Goal: Information Seeking & Learning: Learn about a topic

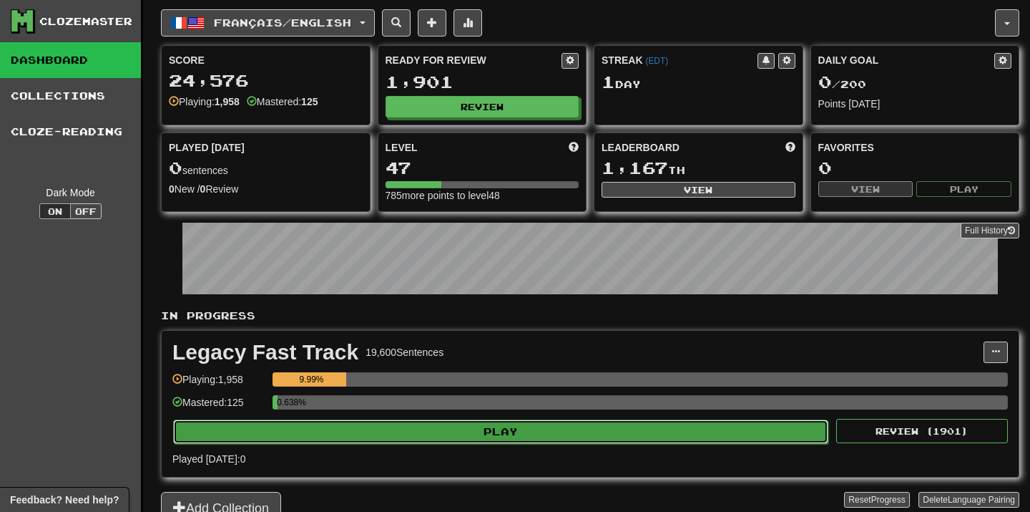
click at [520, 434] on button "Play" at bounding box center [500, 431] width 655 height 24
select select "**"
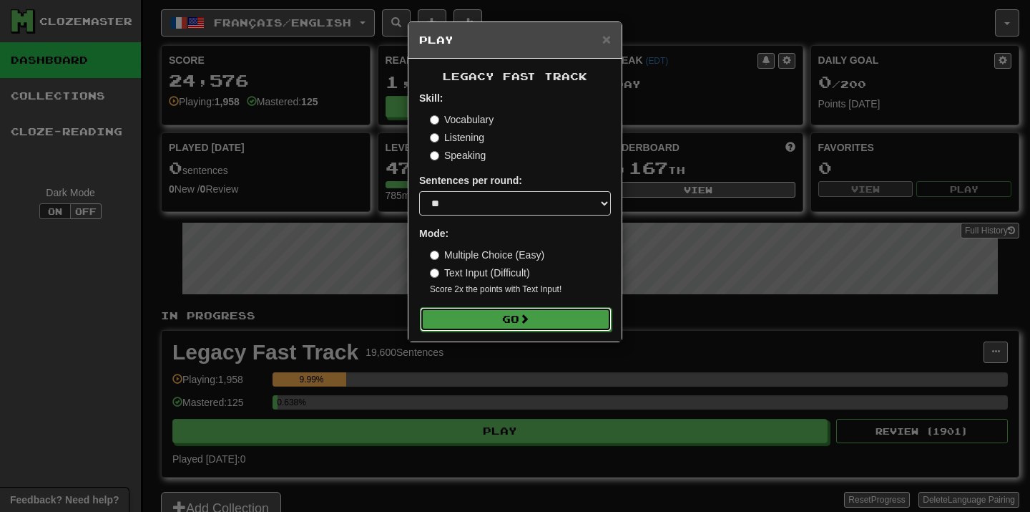
click at [567, 328] on button "Go" at bounding box center [516, 319] width 192 height 24
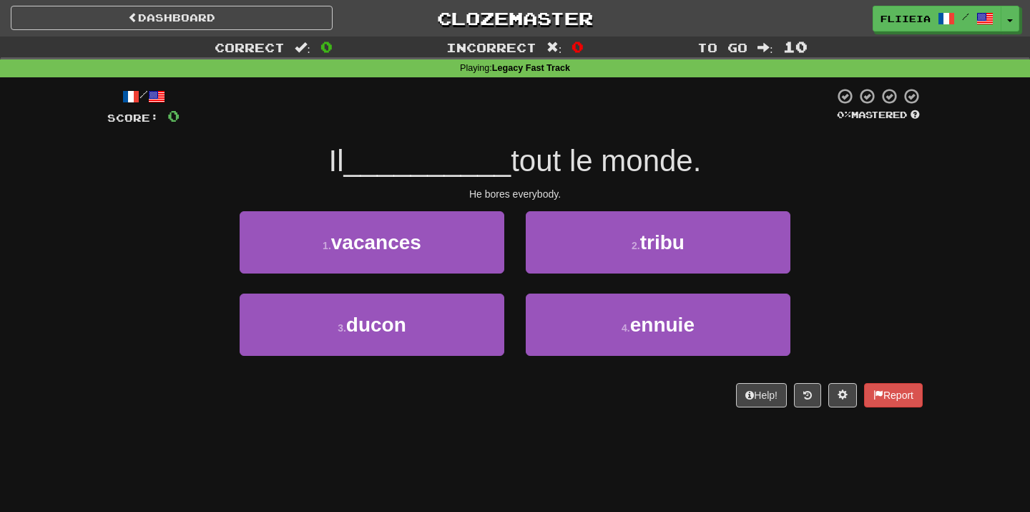
click at [512, 281] on div "1 . vacances" at bounding box center [372, 252] width 286 height 82
click at [513, 283] on div "1 . vacances" at bounding box center [372, 252] width 286 height 82
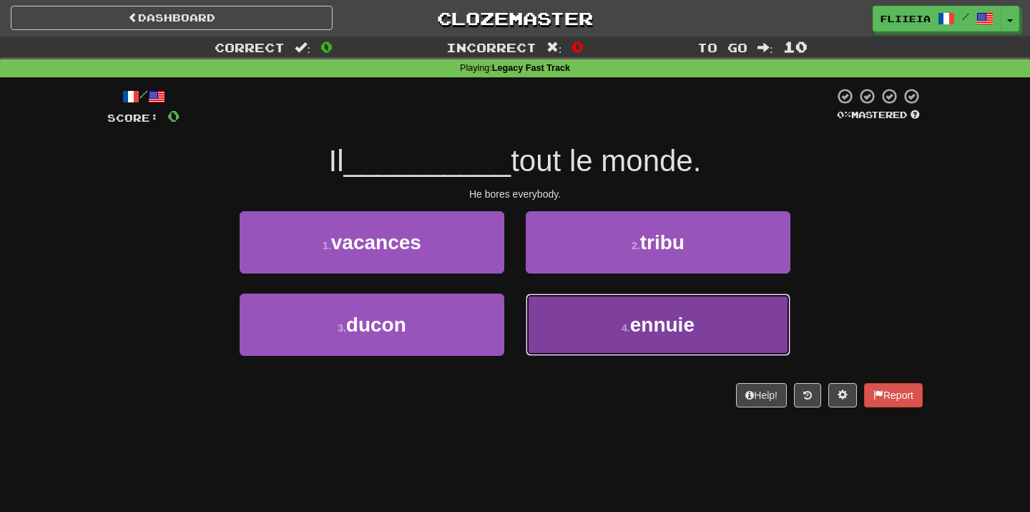
click at [545, 313] on button "4 . ennuie" at bounding box center [658, 324] width 265 height 62
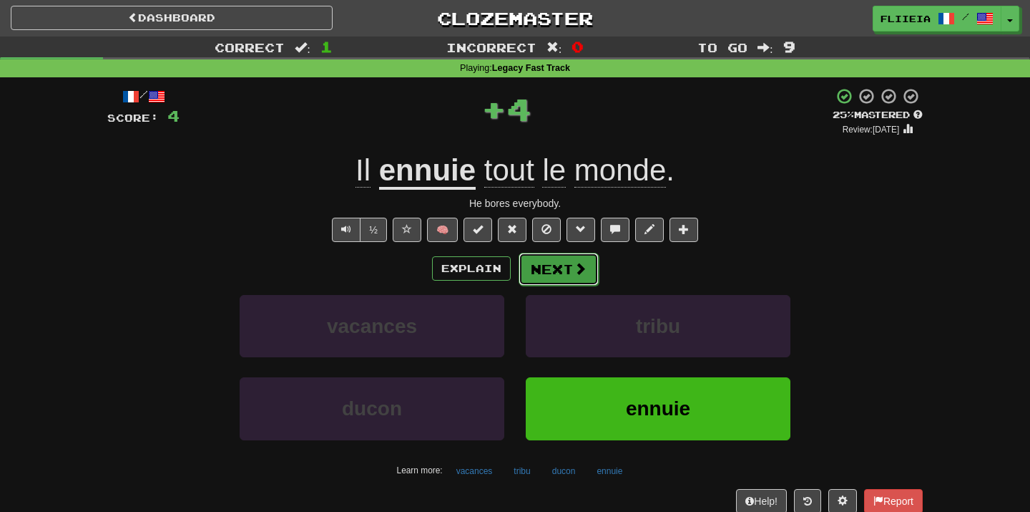
click at [560, 271] on button "Next" at bounding box center [559, 269] width 80 height 33
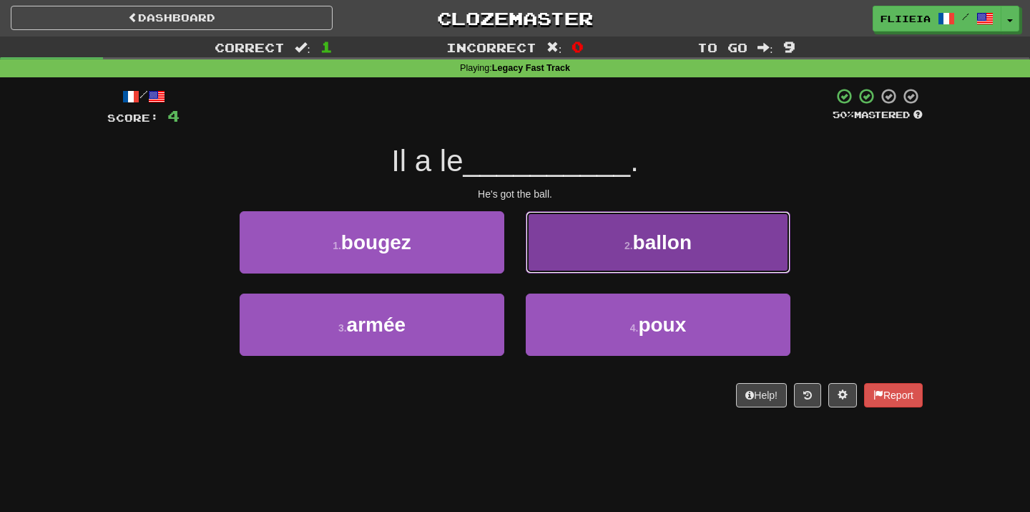
click at [583, 248] on button "2 . ballon" at bounding box center [658, 242] width 265 height 62
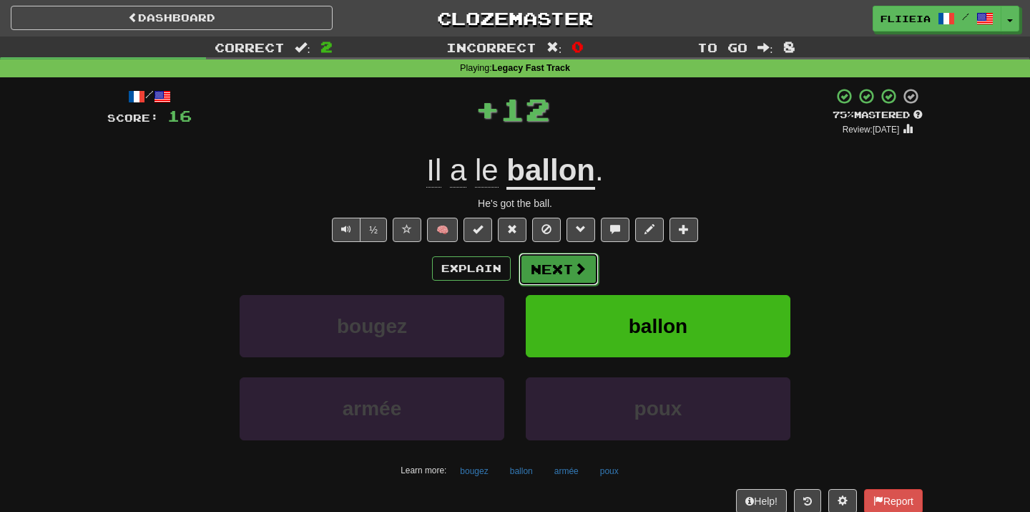
click at [537, 264] on button "Next" at bounding box center [559, 269] width 80 height 33
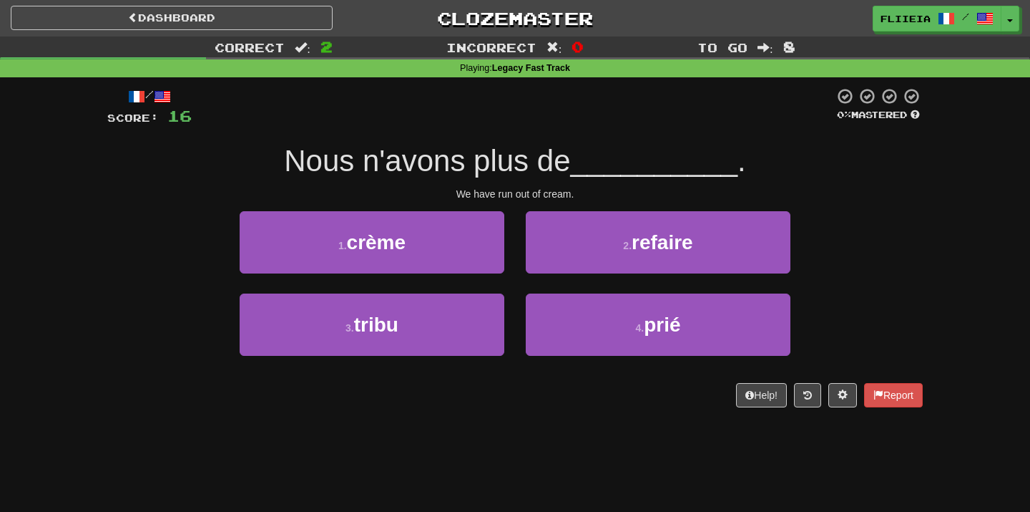
click at [517, 278] on div "2 . refaire" at bounding box center [658, 252] width 286 height 82
click at [469, 277] on div "1 . crème" at bounding box center [372, 252] width 286 height 82
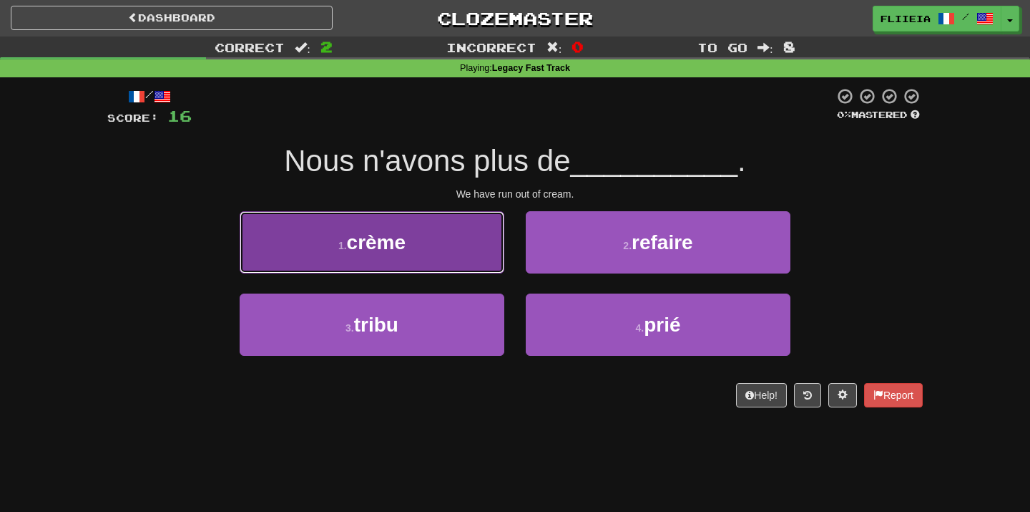
click at [469, 268] on button "1 . crème" at bounding box center [372, 242] width 265 height 62
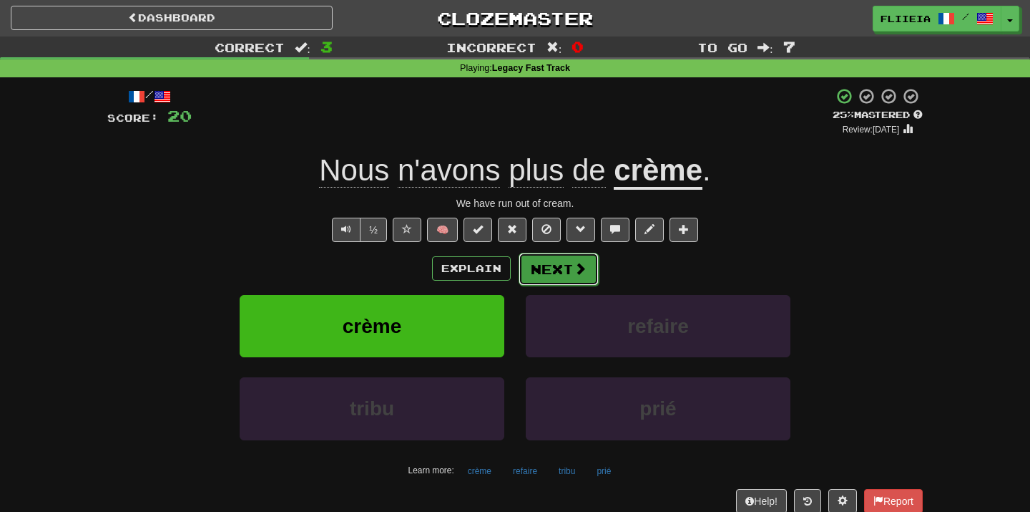
click at [556, 275] on button "Next" at bounding box center [559, 269] width 80 height 33
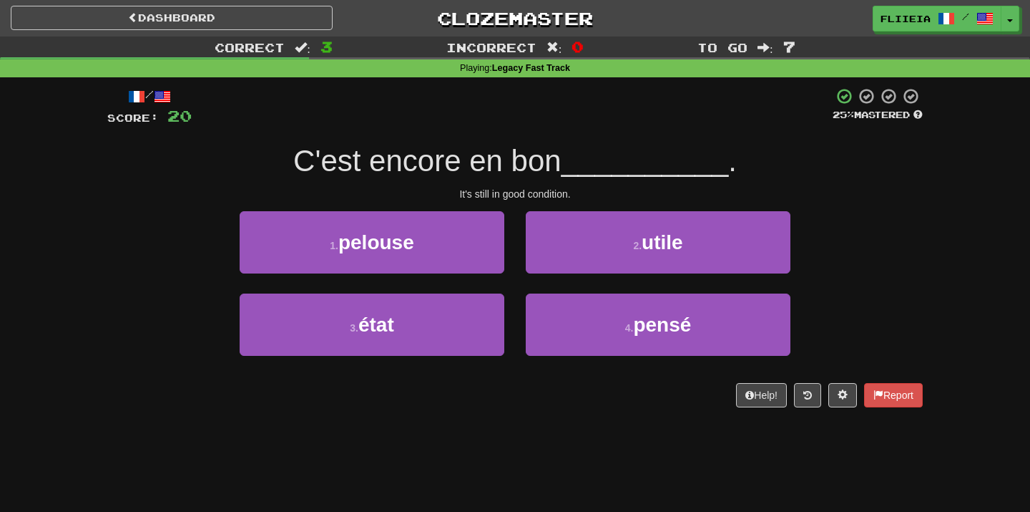
click at [517, 287] on div "2 . utile" at bounding box center [658, 252] width 286 height 82
click at [518, 287] on div "2 . utile" at bounding box center [658, 252] width 286 height 82
click at [518, 286] on div "2 . utile" at bounding box center [658, 252] width 286 height 82
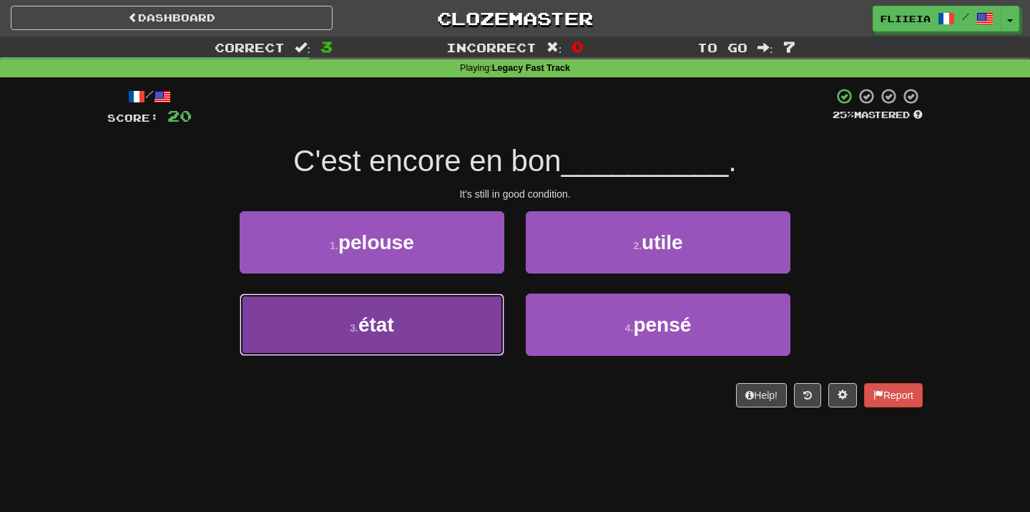
click at [484, 314] on button "3 . état" at bounding box center [372, 324] width 265 height 62
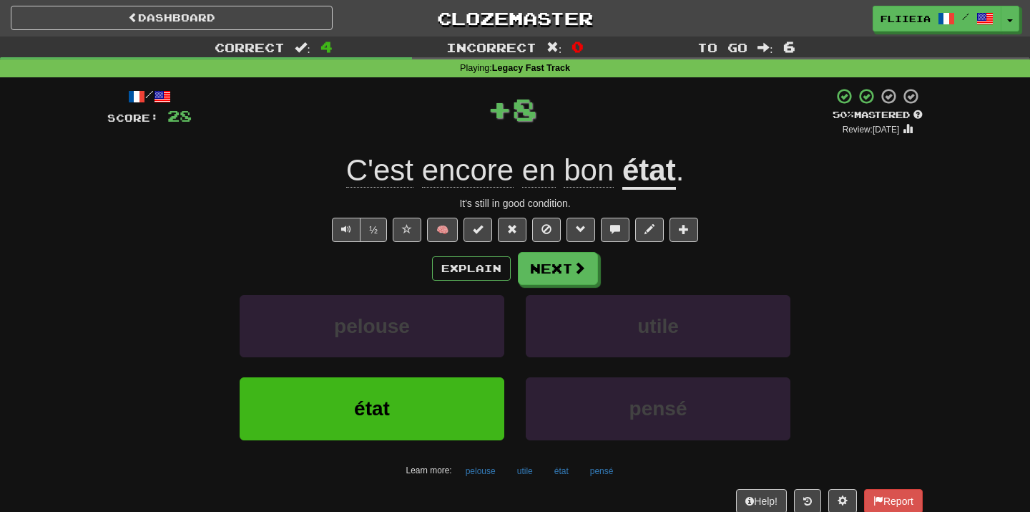
click at [517, 369] on div "utile" at bounding box center [658, 336] width 286 height 82
click at [517, 366] on div "utile" at bounding box center [658, 336] width 286 height 82
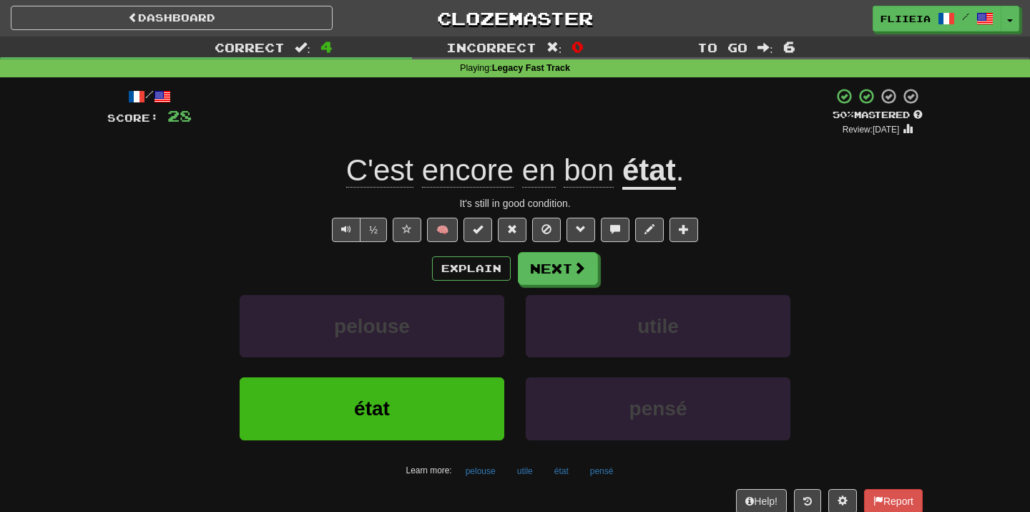
click at [517, 366] on div "utile" at bounding box center [658, 336] width 286 height 82
click at [563, 266] on button "Next" at bounding box center [559, 269] width 80 height 33
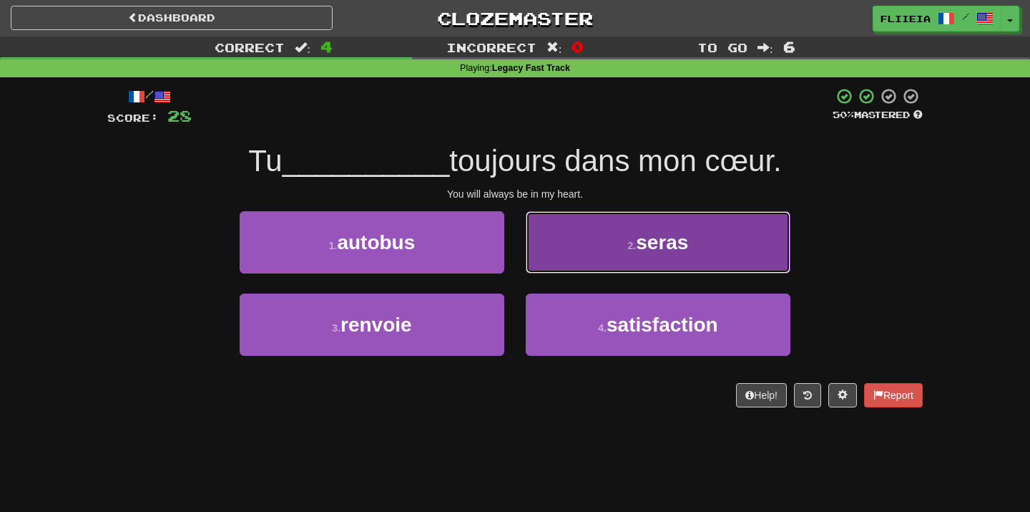
click at [560, 237] on button "2 . seras" at bounding box center [658, 242] width 265 height 62
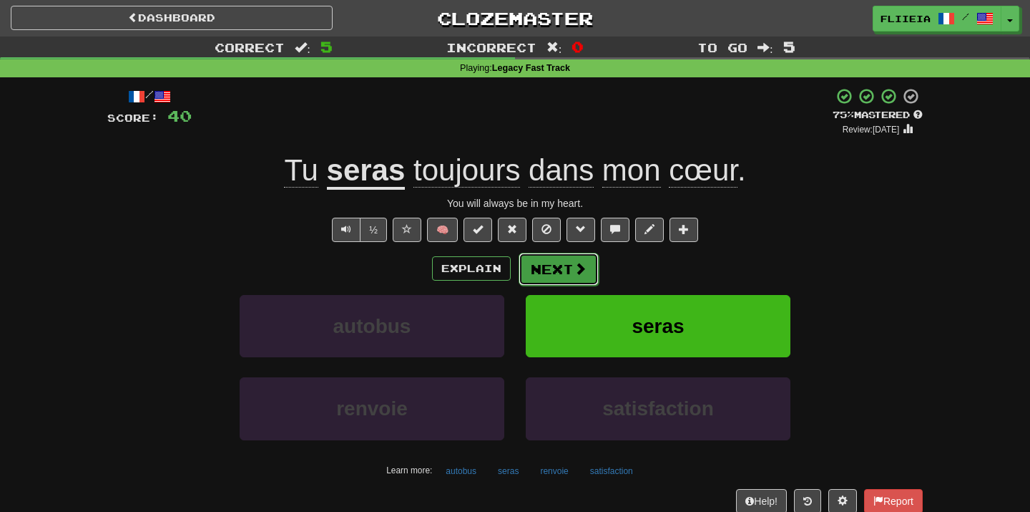
click at [561, 265] on button "Next" at bounding box center [559, 269] width 80 height 33
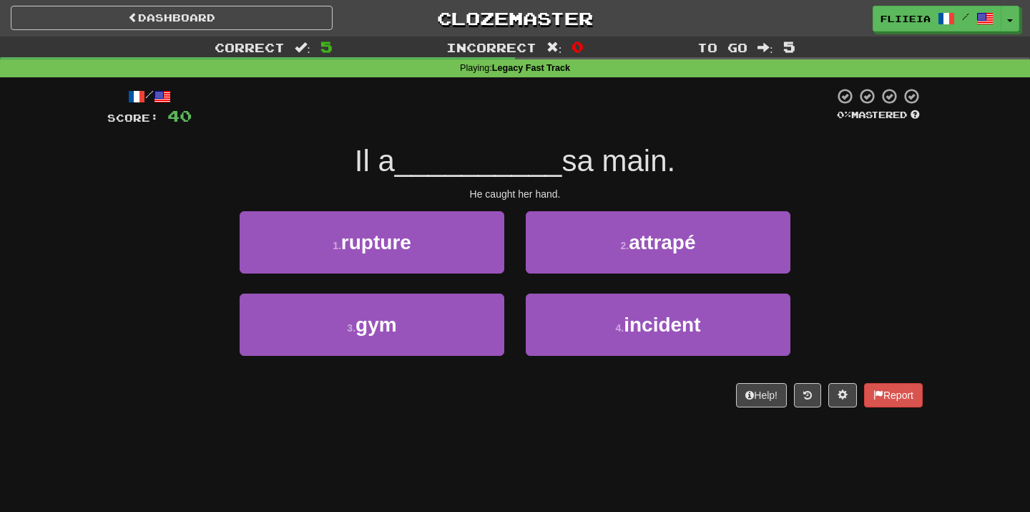
click at [514, 283] on div "1 . rupture" at bounding box center [372, 252] width 286 height 82
click at [514, 291] on div "1 . rupture" at bounding box center [372, 252] width 286 height 82
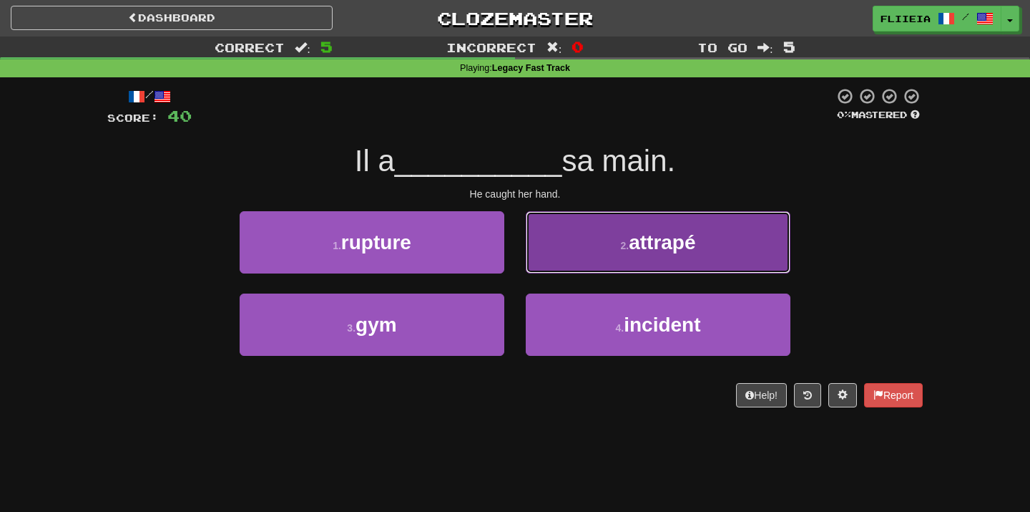
click at [592, 224] on button "2 . attrapé" at bounding box center [658, 242] width 265 height 62
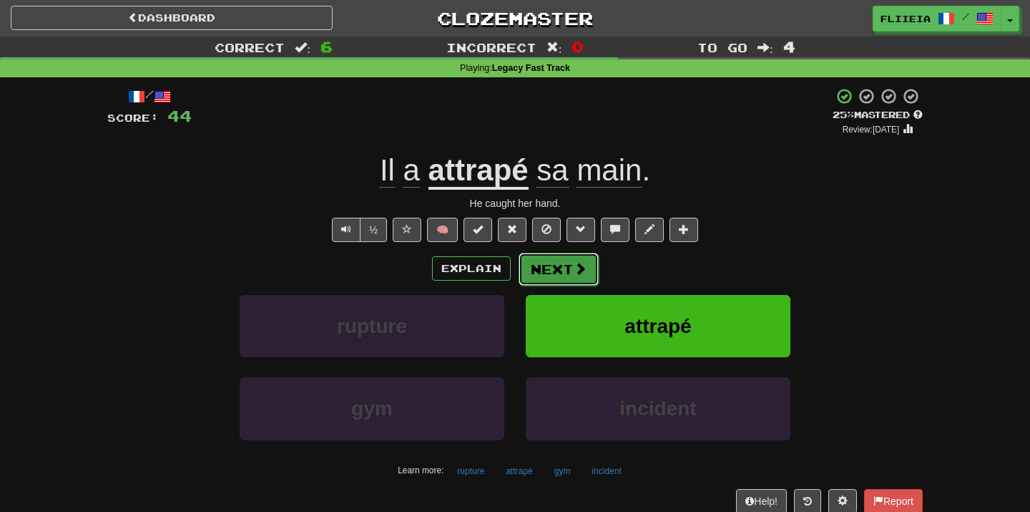
click at [552, 277] on button "Next" at bounding box center [559, 269] width 80 height 33
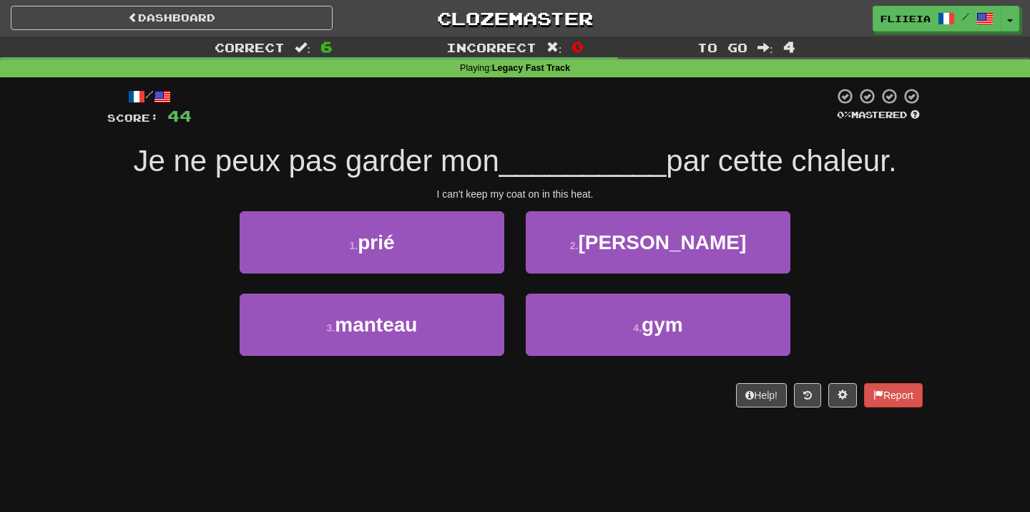
click at [517, 286] on div "2 . carreau" at bounding box center [658, 252] width 286 height 82
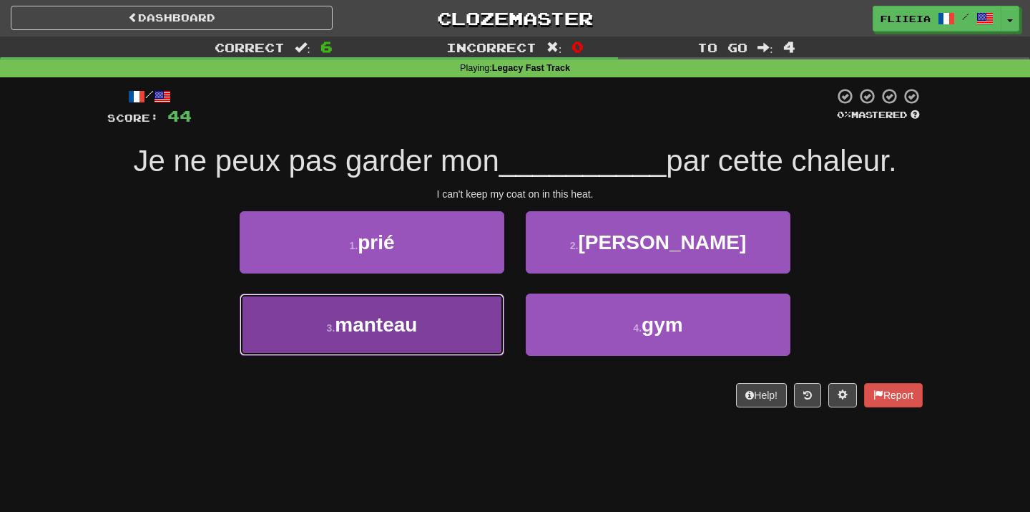
click at [479, 339] on button "3 . manteau" at bounding box center [372, 324] width 265 height 62
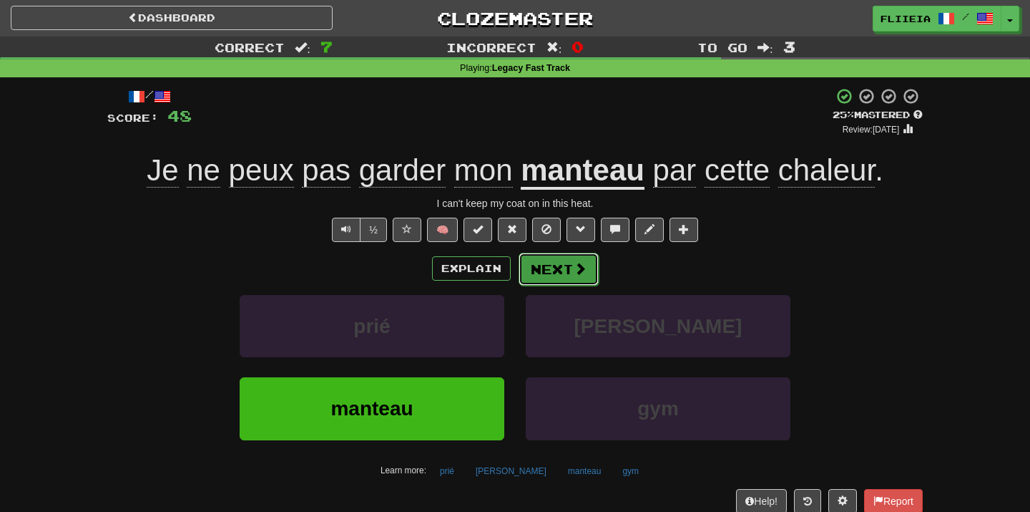
click at [559, 269] on button "Next" at bounding box center [559, 269] width 80 height 33
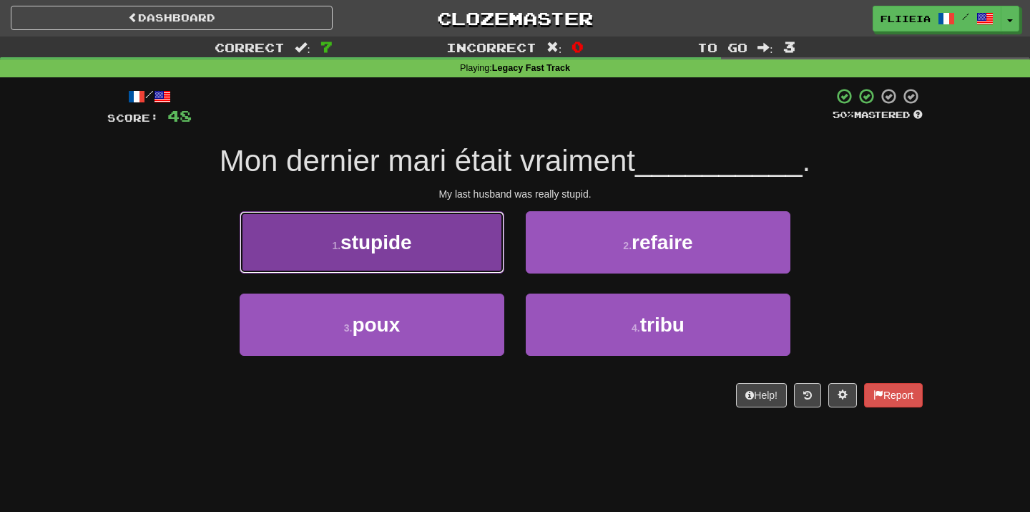
click at [485, 255] on button "1 . stupide" at bounding box center [372, 242] width 265 height 62
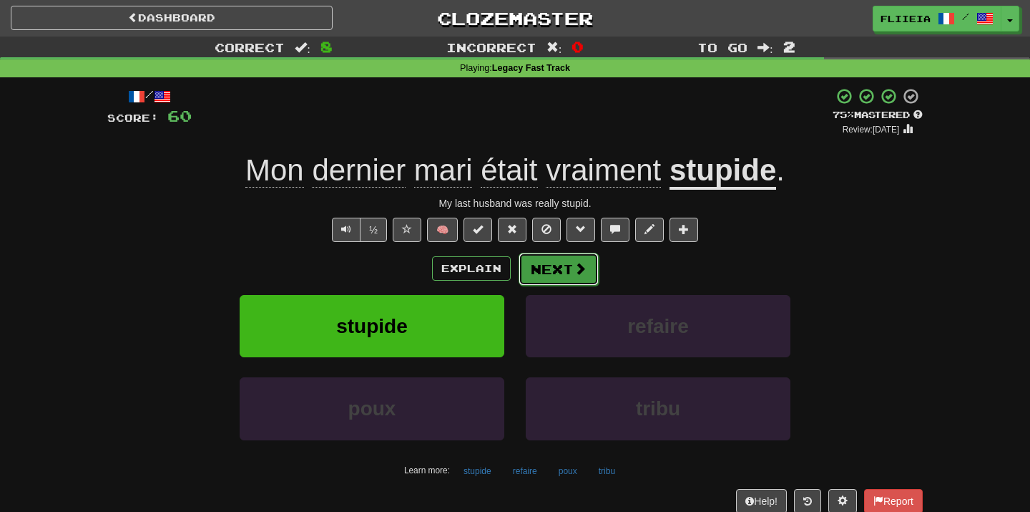
click at [559, 275] on button "Next" at bounding box center [559, 269] width 80 height 33
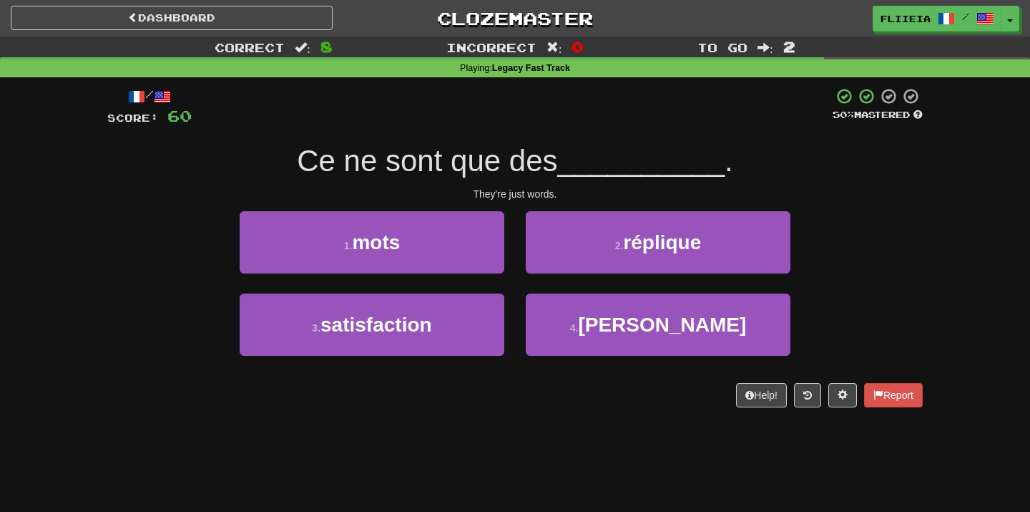
click at [516, 283] on div "2 . réplique" at bounding box center [658, 252] width 286 height 82
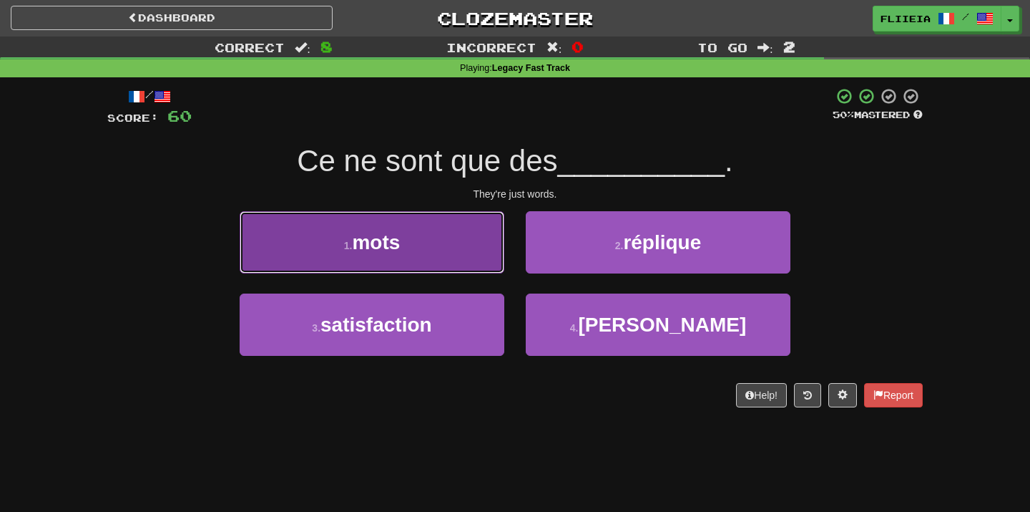
click at [477, 258] on button "1 . mots" at bounding box center [372, 242] width 265 height 62
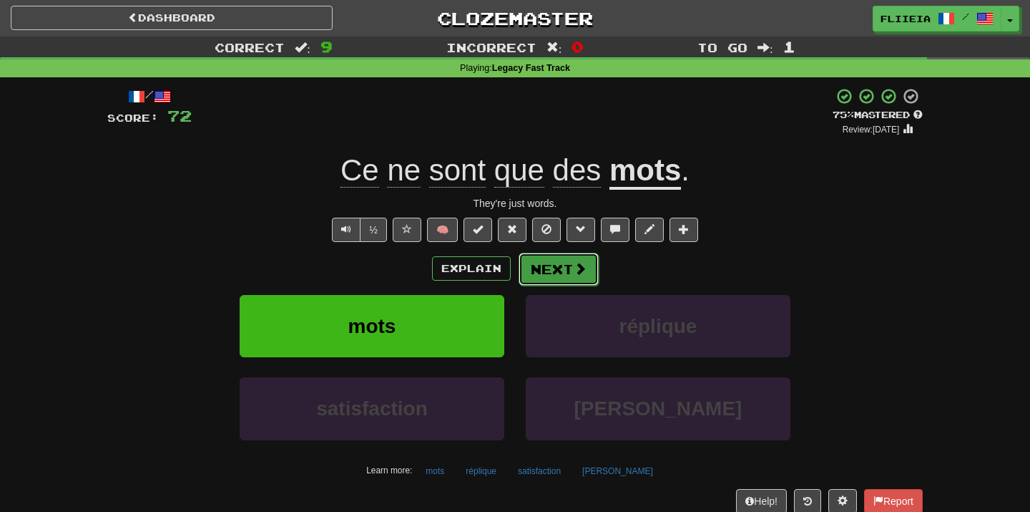
click at [557, 280] on button "Next" at bounding box center [559, 269] width 80 height 33
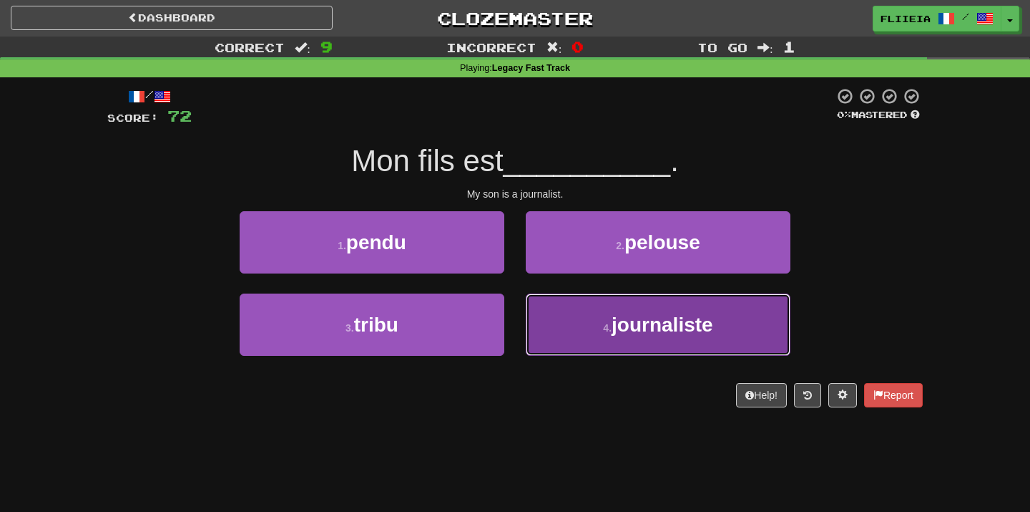
click at [556, 316] on button "4 . journaliste" at bounding box center [658, 324] width 265 height 62
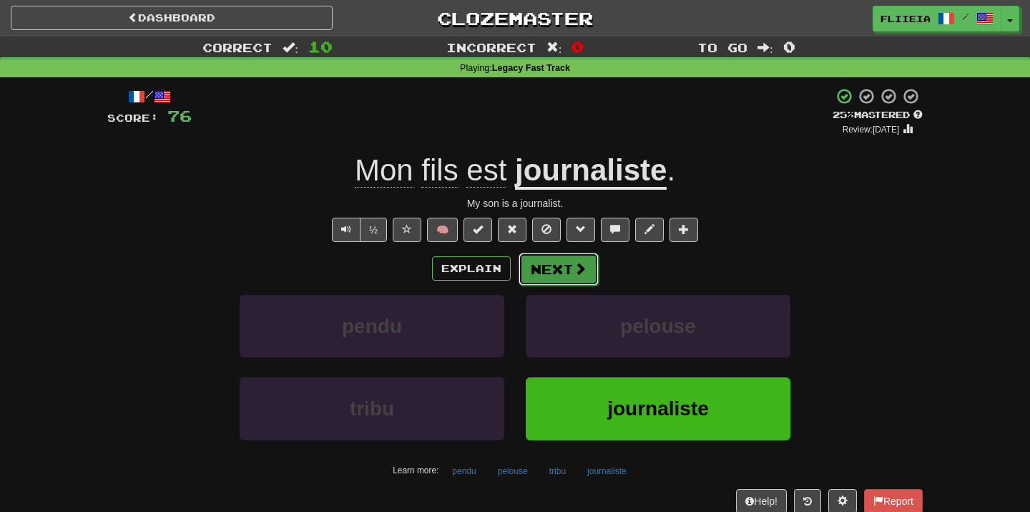
click at [575, 272] on span at bounding box center [580, 268] width 13 height 13
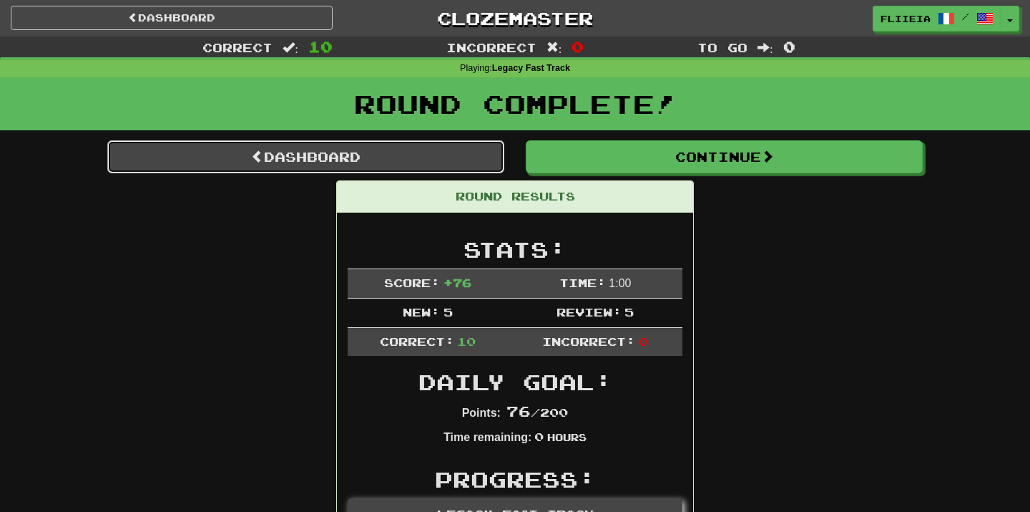
click at [447, 148] on link "Dashboard" at bounding box center [305, 156] width 397 height 33
